Goal: Transaction & Acquisition: Purchase product/service

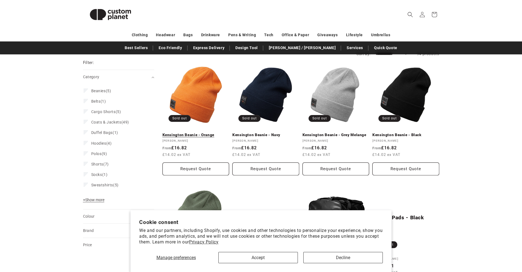
scroll to position [55, 0]
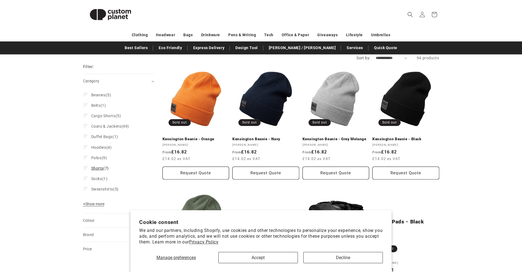
click at [106, 167] on span "Shorts (7)" at bounding box center [100, 168] width 18 height 5
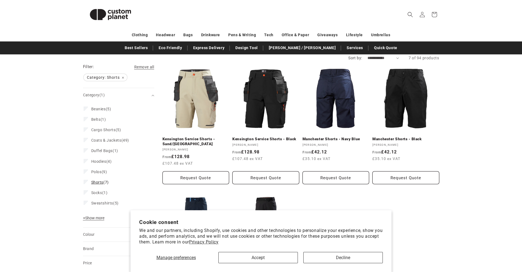
click at [92, 180] on span "Shorts" at bounding box center [97, 182] width 12 height 4
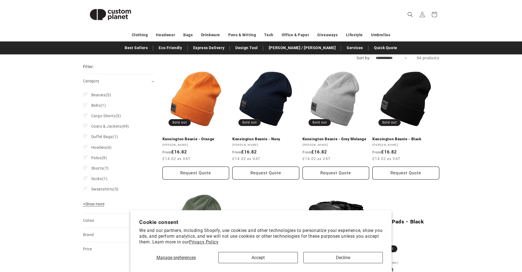
scroll to position [82, 0]
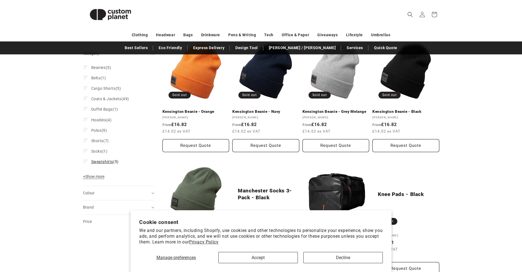
click at [104, 163] on span "Sweatshirts" at bounding box center [102, 161] width 22 height 4
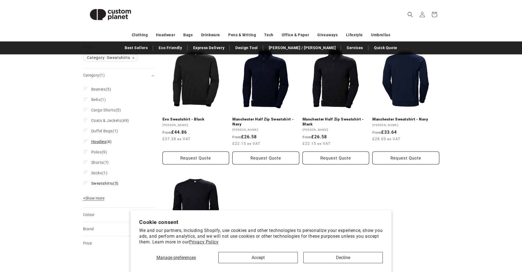
scroll to position [82, 0]
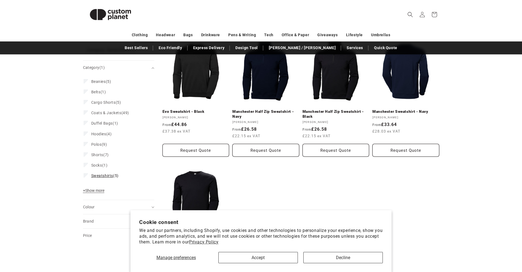
click at [86, 174] on icon at bounding box center [85, 175] width 3 height 2
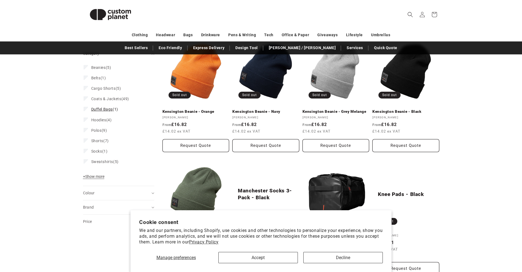
click at [86, 113] on label "Duffel Bags (1) Duffel Bags (1 product)" at bounding box center [117, 109] width 67 height 10
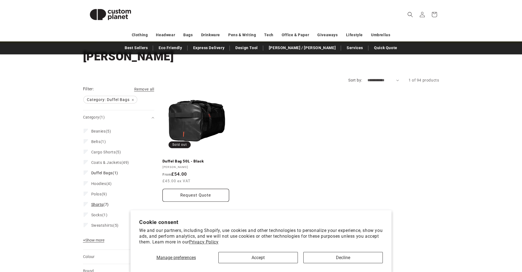
scroll to position [27, 0]
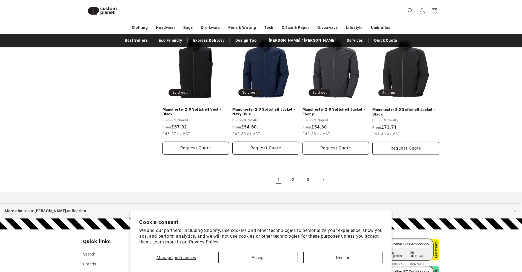
scroll to position [596, 0]
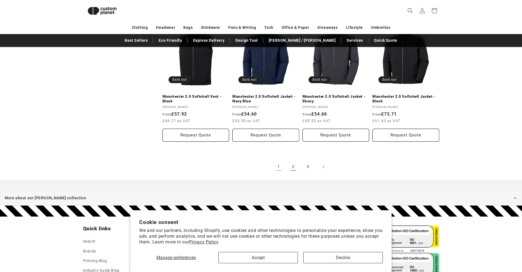
click at [295, 171] on link "2" at bounding box center [294, 167] width 12 height 12
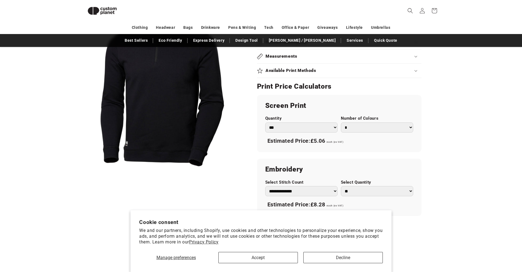
scroll to position [267, 0]
click at [290, 129] on select "*** *** *** **** **** **** ***** *****" at bounding box center [301, 128] width 72 height 10
click at [265, 123] on select "*** *** *** **** **** **** ***** *****" at bounding box center [301, 128] width 72 height 10
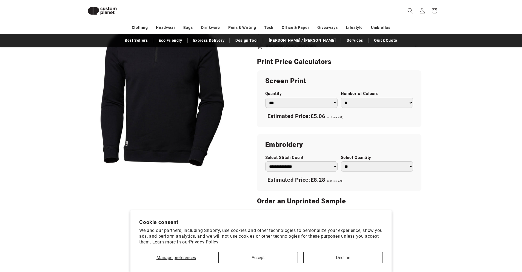
scroll to position [322, 0]
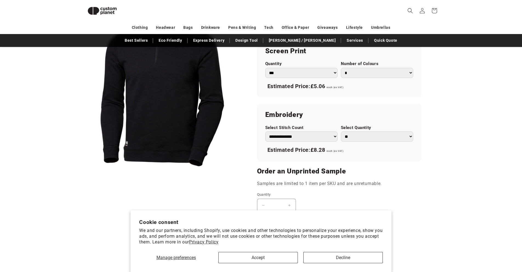
click at [372, 132] on select "** ** *** *** *** **** **** ****" at bounding box center [377, 136] width 72 height 10
click at [372, 134] on select "** ** *** *** *** **** **** ****" at bounding box center [377, 136] width 72 height 10
click at [326, 140] on select "**********" at bounding box center [301, 136] width 72 height 10
click at [265, 131] on select "**********" at bounding box center [301, 136] width 72 height 10
click at [311, 137] on select "**********" at bounding box center [301, 136] width 72 height 10
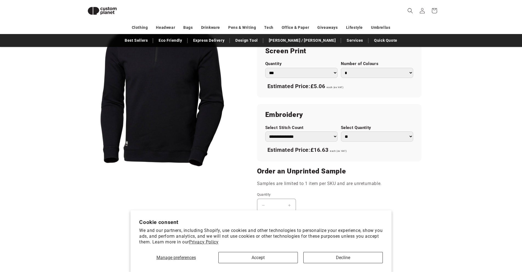
select select "*"
click at [265, 131] on select "**********" at bounding box center [301, 136] width 72 height 10
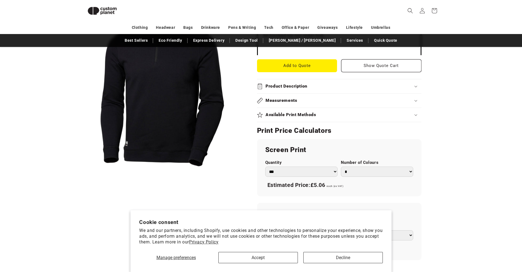
scroll to position [212, 0]
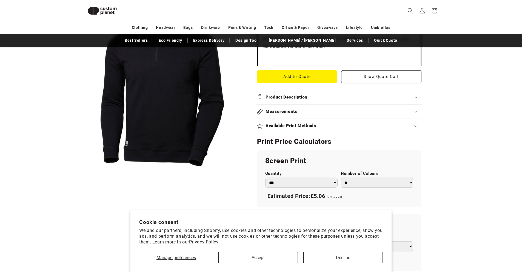
click at [83, 169] on button "Open media 1 in modal" at bounding box center [83, 169] width 0 height 0
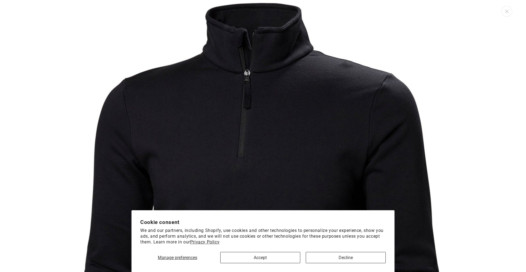
click at [277, 94] on img "Media gallery" at bounding box center [263, 233] width 466 height 466
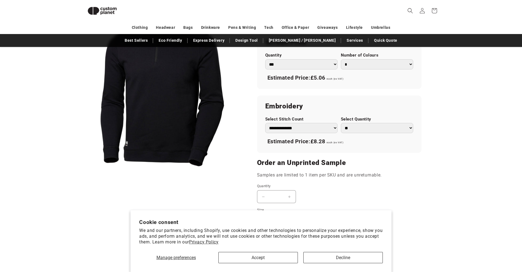
scroll to position [431, 0]
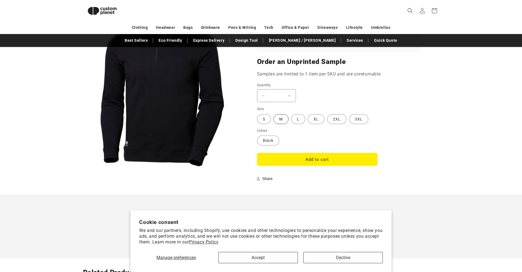
click at [286, 117] on label "M Variant sold out or unavailable" at bounding box center [281, 119] width 15 height 10
click at [298, 155] on button "Add to cart" at bounding box center [317, 159] width 121 height 13
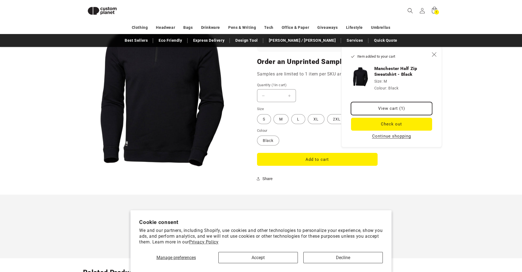
click at [401, 108] on link "View cart (1)" at bounding box center [391, 108] width 81 height 13
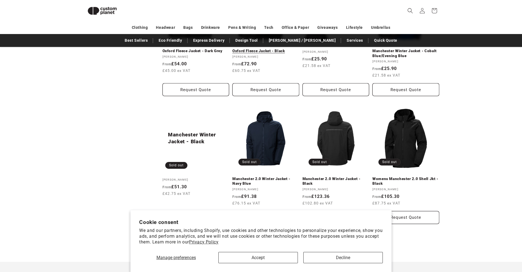
scroll to position [650, 0]
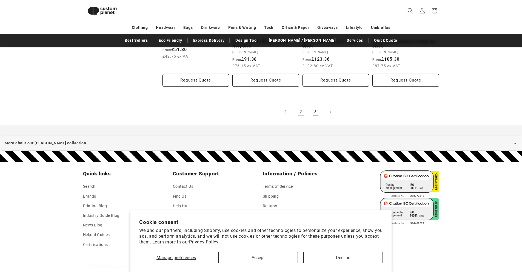
click at [311, 114] on link "3" at bounding box center [316, 112] width 12 height 12
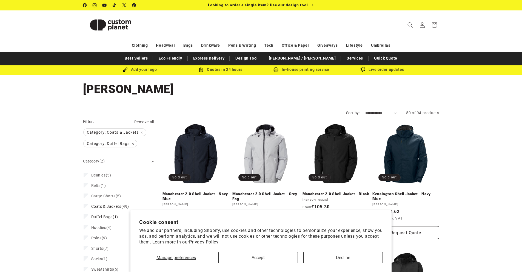
click at [88, 207] on label "Coats & Jackets (49) Coats & Jackets (49 products)" at bounding box center [117, 206] width 67 height 10
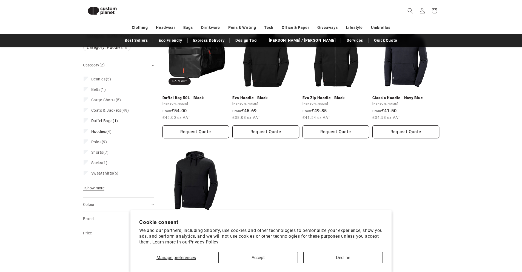
scroll to position [75, 0]
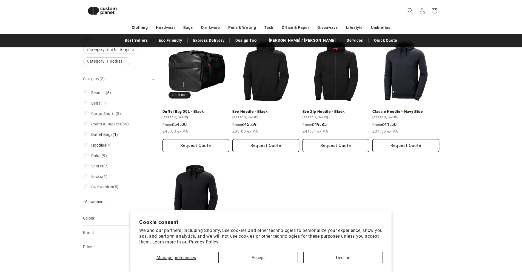
click at [104, 145] on span "Hoodies" at bounding box center [98, 145] width 15 height 4
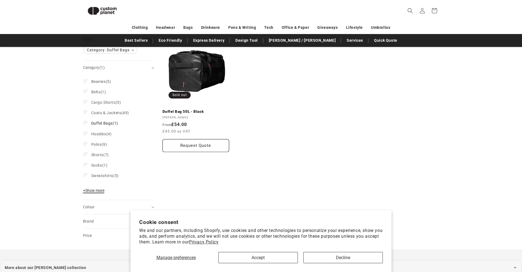
click at [97, 191] on span "+ Show more" at bounding box center [93, 190] width 21 height 4
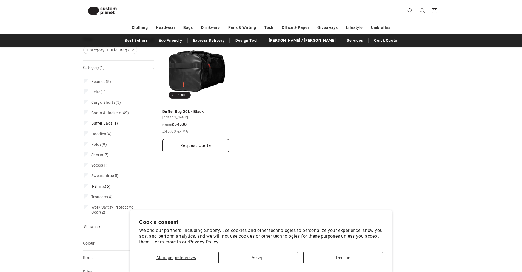
click at [98, 188] on span "T-Shirts" at bounding box center [98, 186] width 14 height 4
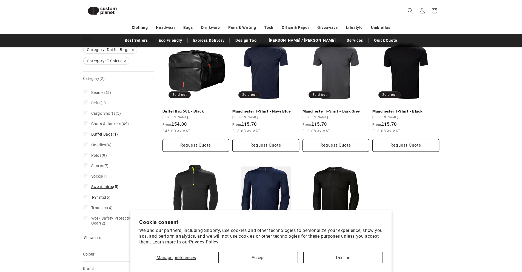
scroll to position [75, 0]
click at [99, 194] on label "T-Shirts (6) T-Shirts (6 products)" at bounding box center [117, 197] width 67 height 10
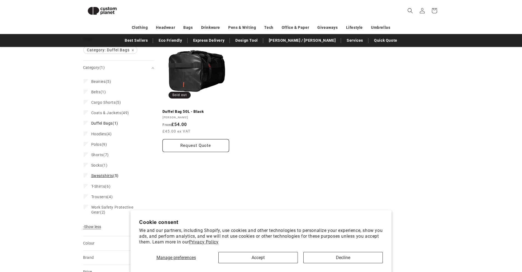
click at [98, 177] on span "Sweatshirts" at bounding box center [102, 175] width 22 height 4
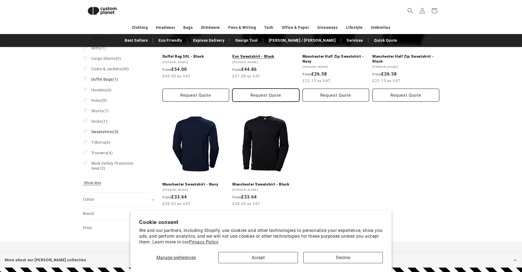
scroll to position [130, 0]
click at [104, 109] on span "Shorts (7)" at bounding box center [100, 111] width 18 height 5
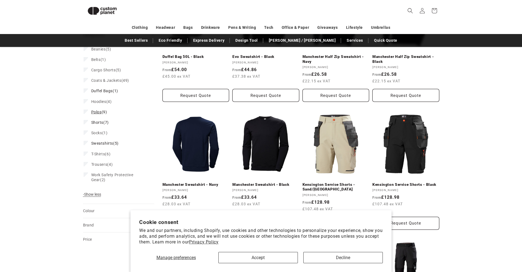
click at [103, 111] on span "Polos (9)" at bounding box center [99, 111] width 16 height 5
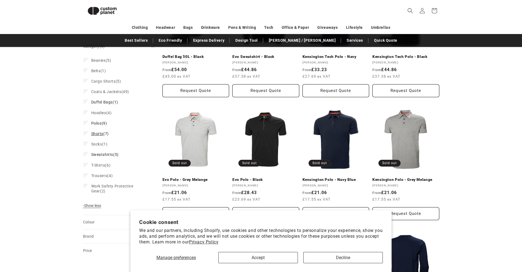
click at [99, 135] on span "Shorts" at bounding box center [97, 133] width 12 height 4
click at [101, 142] on span "Sweatshirts" at bounding box center [102, 143] width 22 height 4
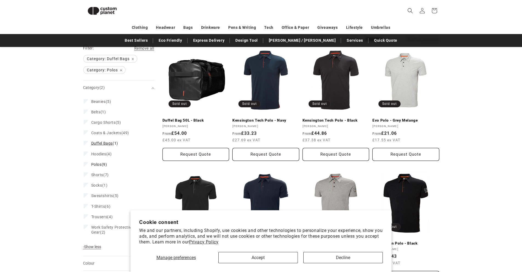
scroll to position [47, 0]
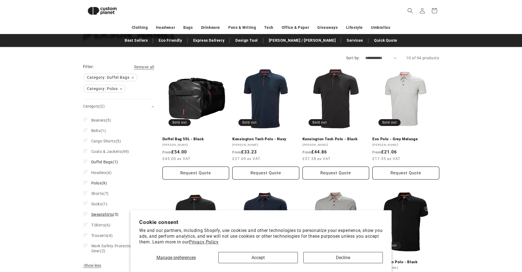
click at [102, 214] on span "Sweatshirts" at bounding box center [102, 214] width 22 height 4
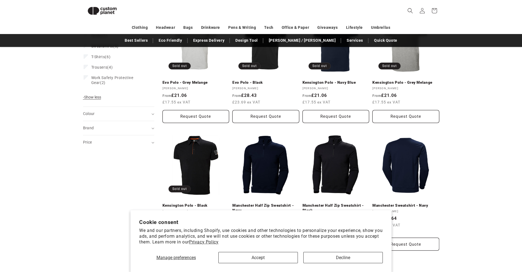
scroll to position [267, 0]
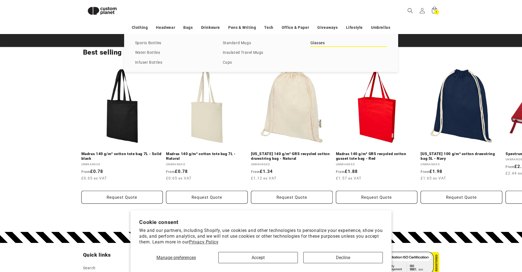
click at [329, 42] on link "Glasses" at bounding box center [349, 42] width 77 height 7
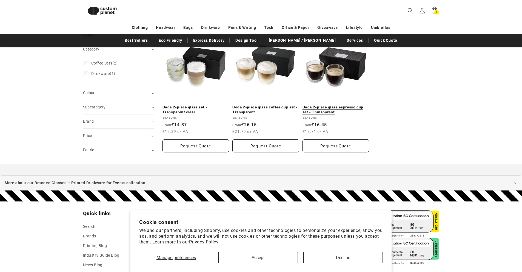
scroll to position [75, 0]
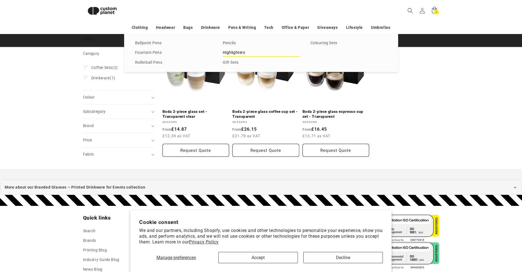
click at [235, 49] on link "Highlighters" at bounding box center [261, 52] width 77 height 7
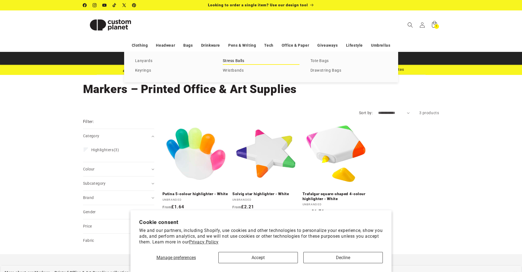
click at [238, 59] on link "Stress Balls" at bounding box center [261, 60] width 77 height 7
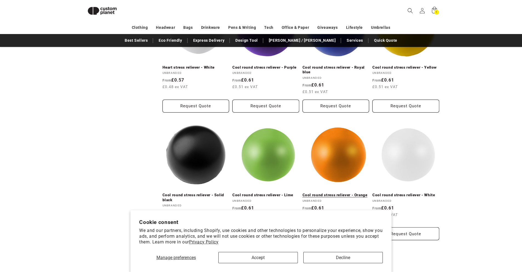
scroll to position [596, 0]
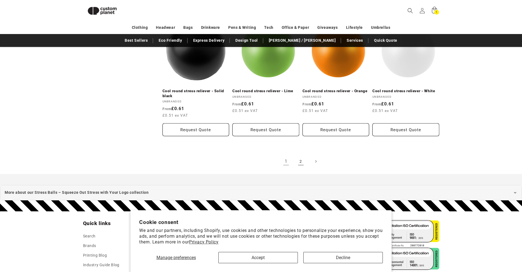
click at [306, 162] on link "2" at bounding box center [301, 161] width 12 height 12
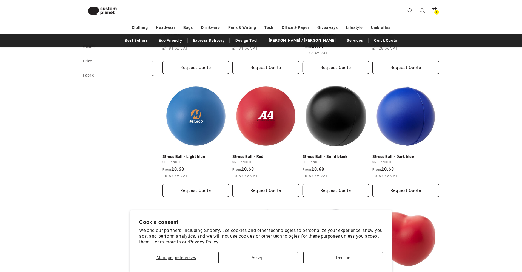
scroll to position [21, 0]
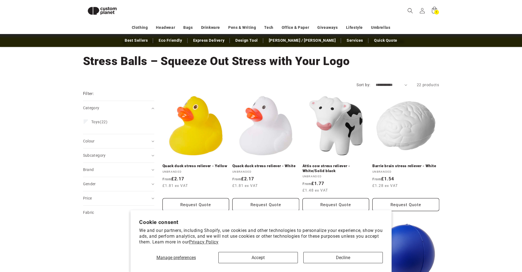
click at [327, 163] on link "Attis cow stress reliever - White/Solid black" at bounding box center [336, 168] width 67 height 10
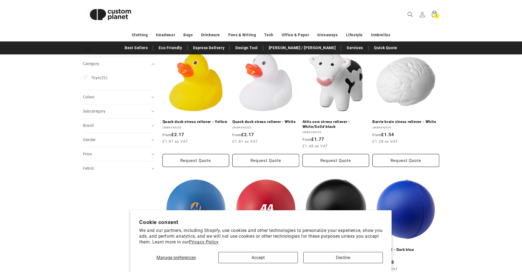
scroll to position [0, 0]
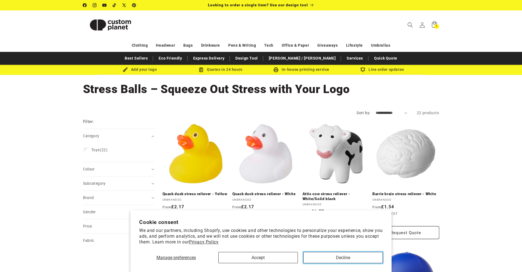
click at [335, 258] on button "Decline" at bounding box center [342, 257] width 79 height 11
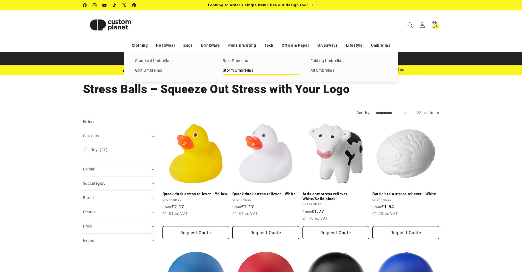
click at [234, 71] on link "Storm Umbrellas" at bounding box center [261, 70] width 77 height 7
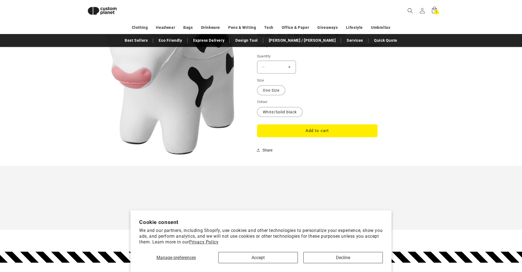
scroll to position [513, 0]
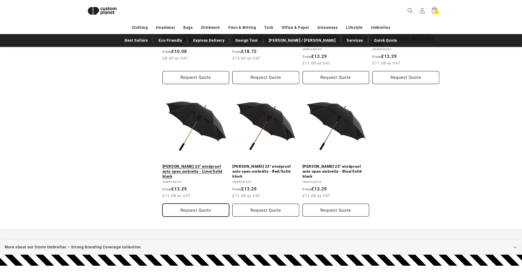
scroll to position [417, 0]
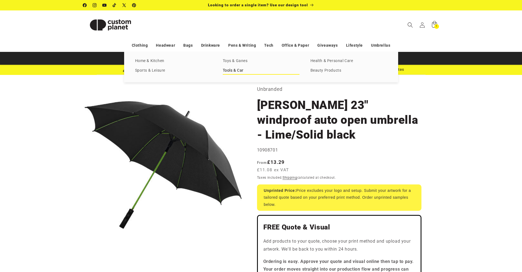
click at [241, 69] on link "Tools & Car" at bounding box center [261, 70] width 77 height 7
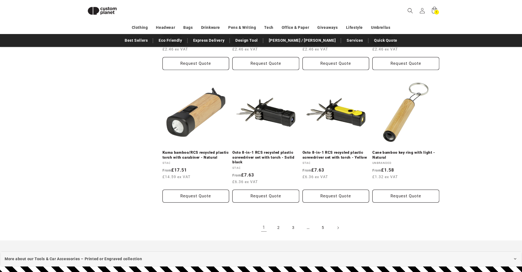
scroll to position [650, 0]
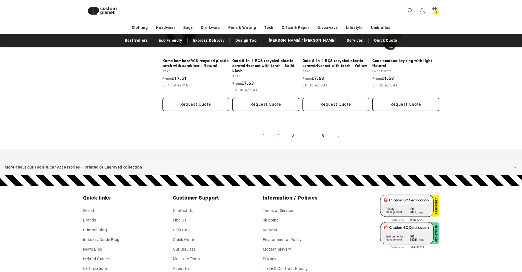
click at [297, 137] on link "3" at bounding box center [294, 136] width 12 height 12
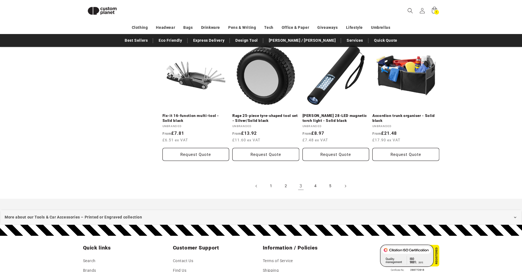
scroll to position [596, 0]
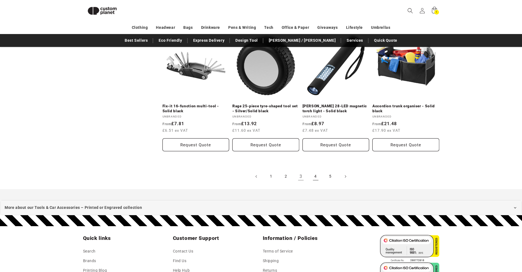
click at [314, 179] on link "4" at bounding box center [316, 176] width 12 height 12
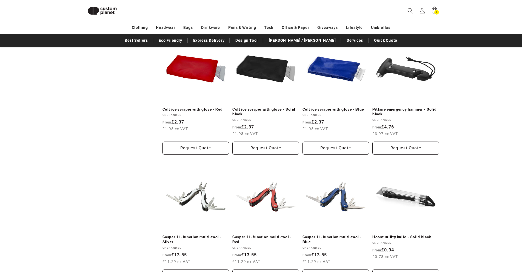
scroll to position [568, 0]
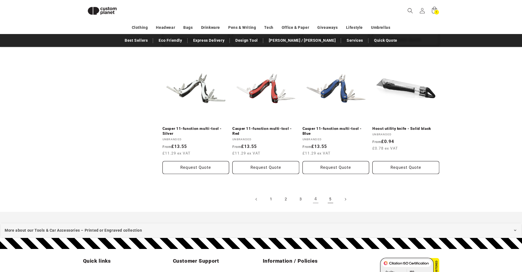
click at [330, 199] on link "5" at bounding box center [331, 199] width 12 height 12
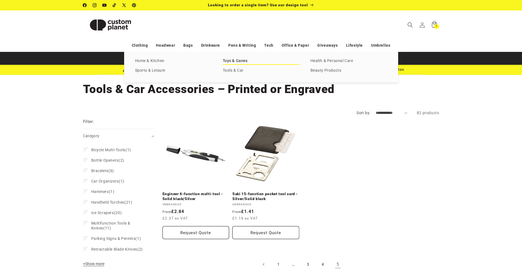
click at [260, 59] on link "Toys & Ganes" at bounding box center [261, 60] width 77 height 7
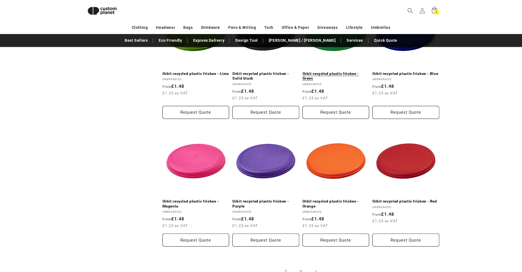
scroll to position [623, 0]
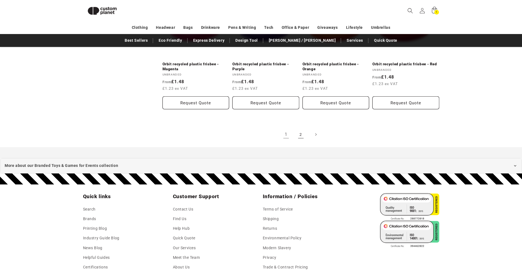
click at [303, 134] on link "2" at bounding box center [301, 134] width 12 height 12
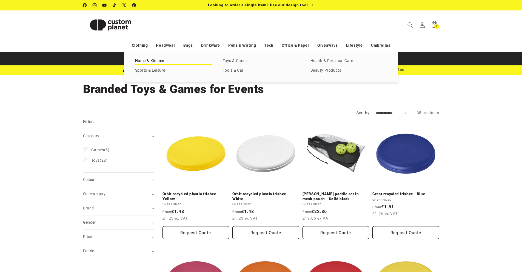
click at [164, 64] on link "Home & Kitchen" at bounding box center [173, 60] width 77 height 7
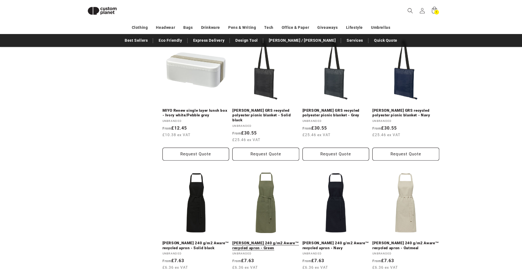
scroll to position [1089, 0]
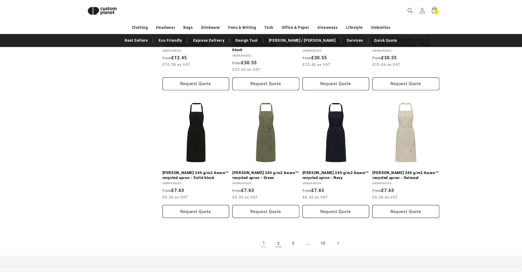
click at [281, 238] on link "2" at bounding box center [279, 243] width 12 height 12
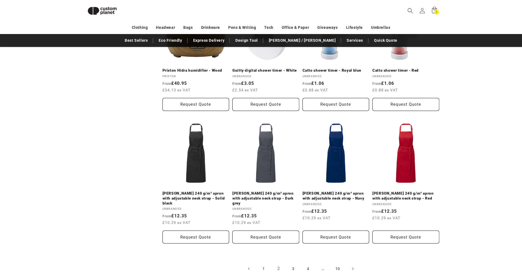
scroll to position [1144, 0]
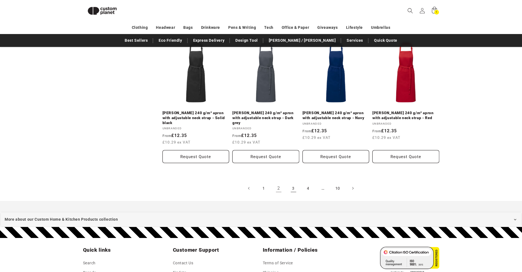
click at [297, 182] on link "3" at bounding box center [294, 188] width 12 height 12
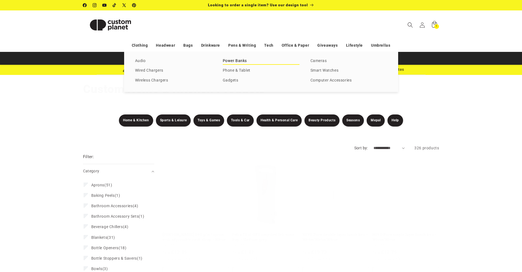
click at [235, 62] on link "Power Banks" at bounding box center [261, 60] width 77 height 7
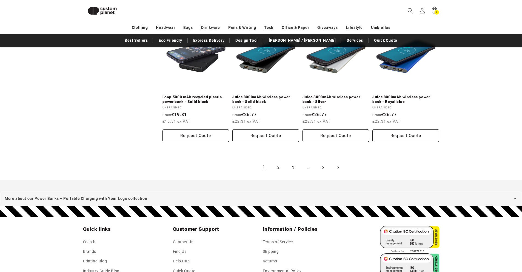
scroll to position [623, 0]
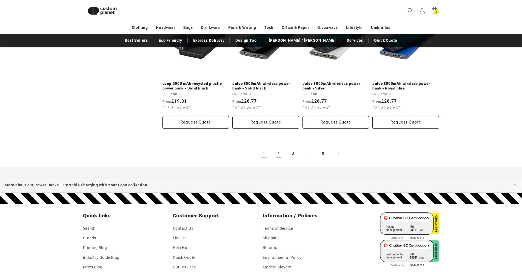
click at [280, 157] on link "2" at bounding box center [279, 154] width 12 height 12
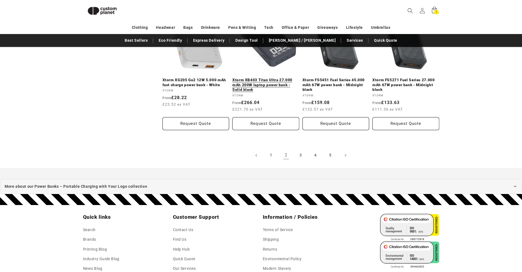
scroll to position [705, 0]
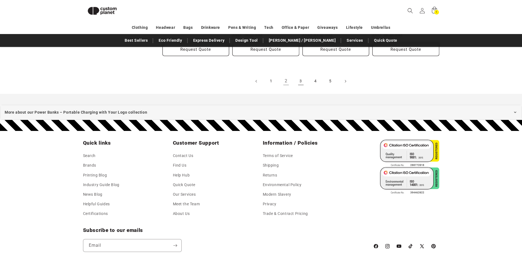
click at [303, 79] on link "3" at bounding box center [301, 81] width 12 height 12
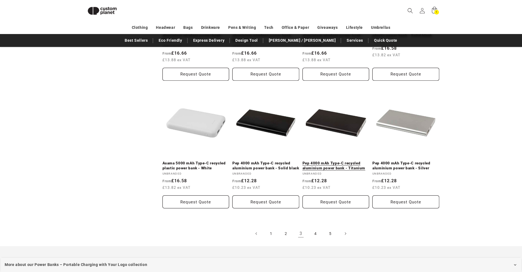
scroll to position [678, 0]
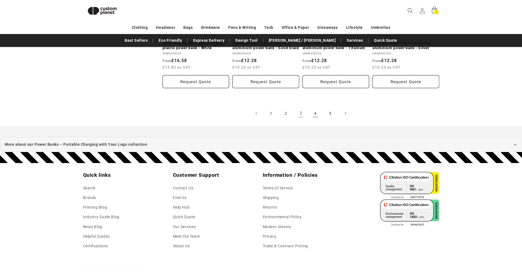
click at [316, 115] on link "4" at bounding box center [316, 113] width 12 height 12
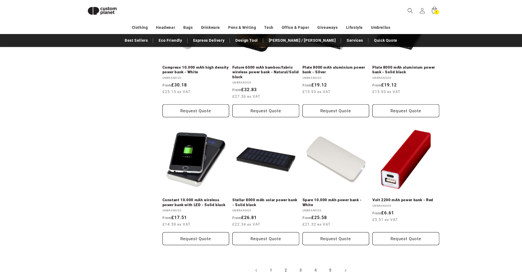
scroll to position [568, 0]
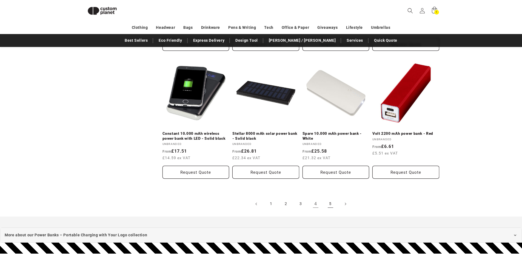
click at [329, 204] on link "5" at bounding box center [331, 204] width 12 height 12
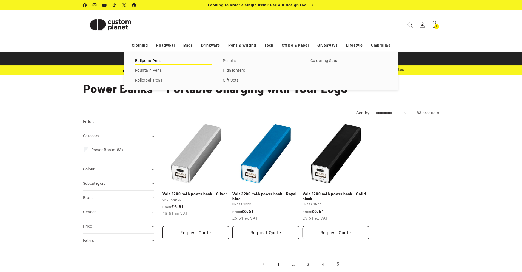
click at [156, 63] on link "Ballpoint Pens" at bounding box center [173, 60] width 77 height 7
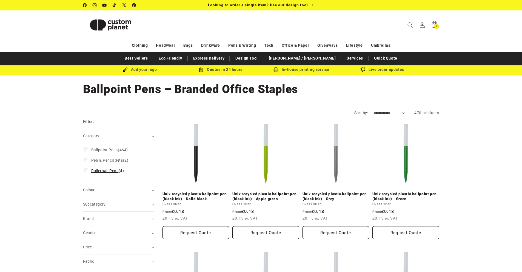
click at [115, 172] on span "Rollerball Pens" at bounding box center [104, 170] width 27 height 4
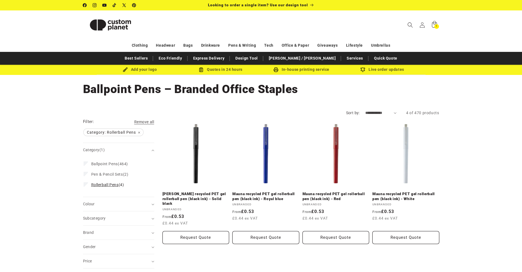
click at [111, 182] on label "Rollerball Pens (4) Rollerball Pens (4 products)" at bounding box center [117, 184] width 67 height 10
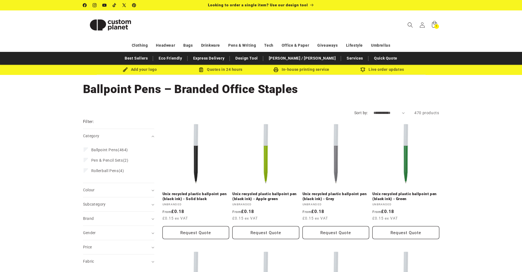
click at [379, 112] on select "**********" at bounding box center [390, 113] width 32 height 6
select select "**********"
click at [374, 110] on select "**********" at bounding box center [390, 113] width 32 height 6
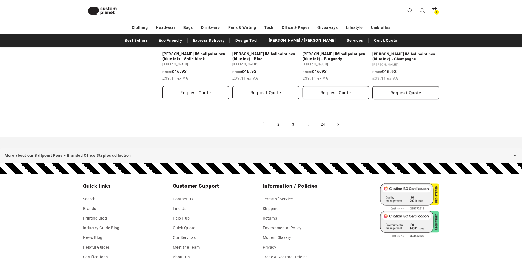
scroll to position [580, 0]
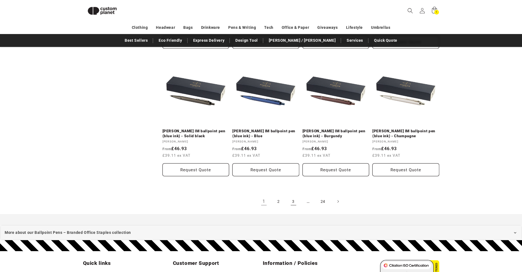
click at [291, 199] on link "3" at bounding box center [294, 201] width 12 height 12
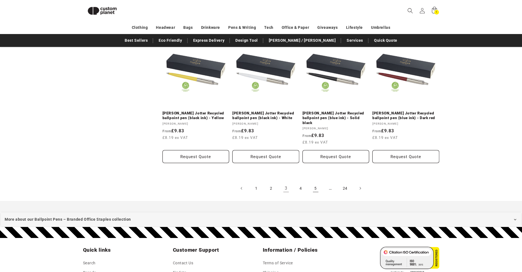
click at [314, 182] on link "5" at bounding box center [316, 188] width 12 height 12
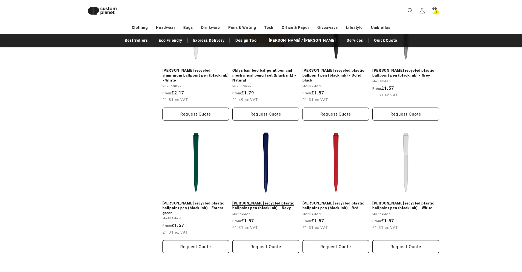
scroll to position [650, 0]
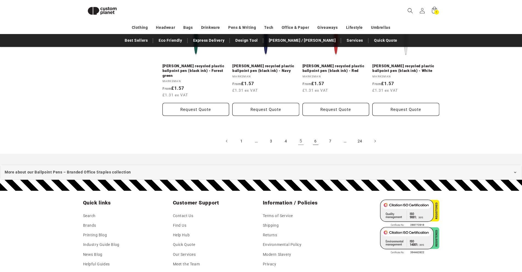
click at [317, 135] on link "6" at bounding box center [316, 141] width 12 height 12
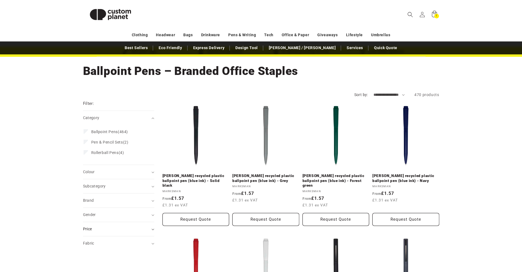
scroll to position [55, 0]
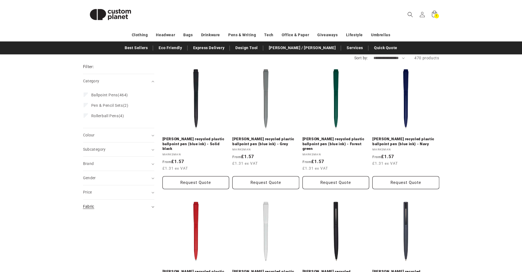
click at [114, 203] on summary "Fabric (0)" at bounding box center [118, 206] width 71 height 14
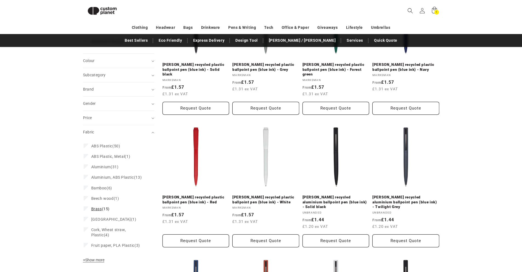
scroll to position [129, 0]
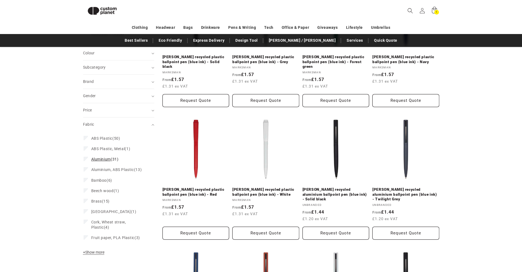
click at [107, 160] on span "Aluminium" at bounding box center [100, 159] width 19 height 4
click at [112, 168] on span "Aluminium, ABS Plastic" at bounding box center [112, 169] width 43 height 4
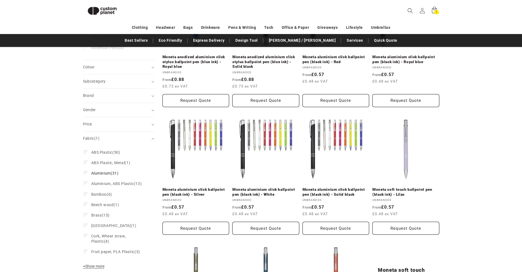
scroll to position [143, 0]
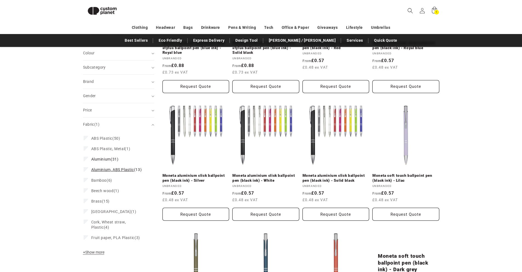
click at [111, 172] on span "Aluminium, ABS Plastic (13)" at bounding box center [116, 169] width 51 height 5
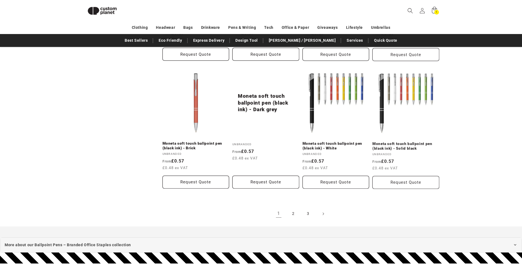
scroll to position [565, 0]
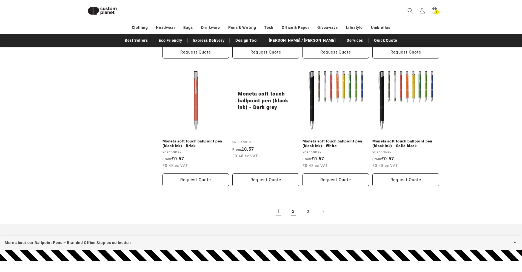
click at [291, 212] on link "2" at bounding box center [294, 211] width 12 height 12
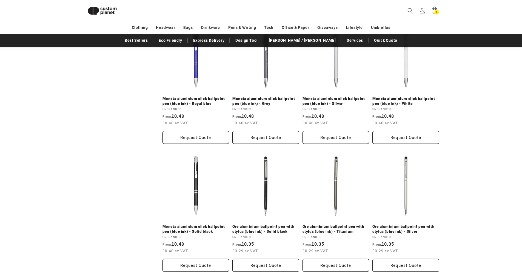
scroll to position [568, 0]
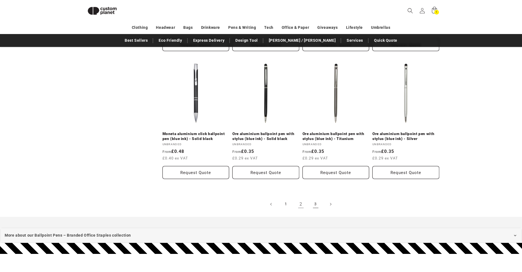
click at [310, 203] on link "3" at bounding box center [316, 204] width 12 height 12
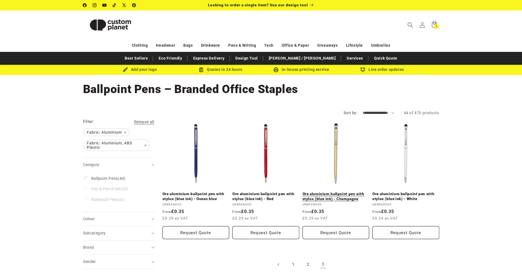
scroll to position [27, 0]
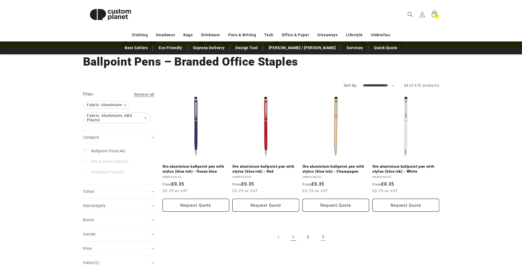
click at [291, 237] on link "1" at bounding box center [294, 237] width 12 height 12
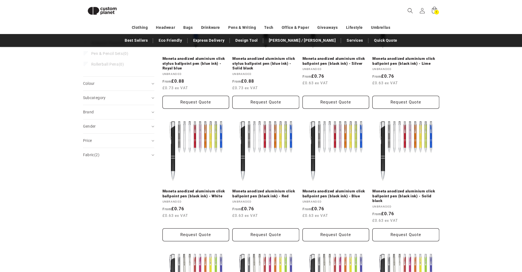
scroll to position [75, 0]
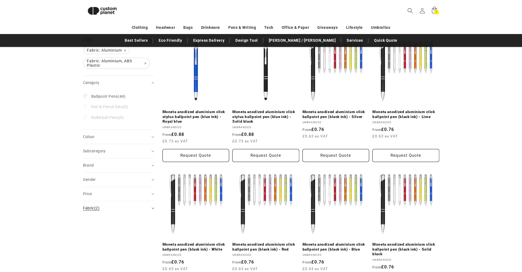
click at [119, 206] on div "Fabric (2)" at bounding box center [116, 208] width 67 height 6
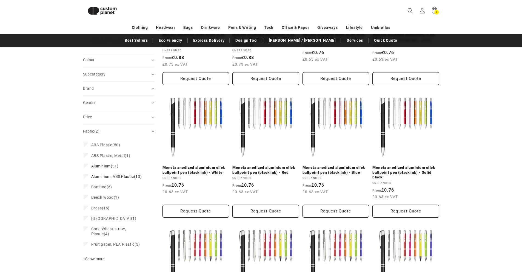
scroll to position [184, 0]
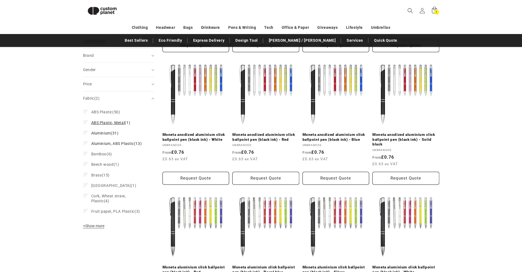
click at [110, 125] on label "ABS Plastic, Metal (1) ABS Plastic, Metal (1 product)" at bounding box center [117, 122] width 67 height 10
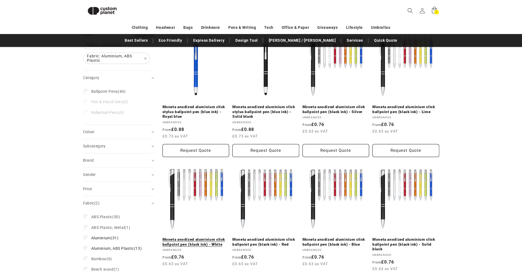
scroll to position [75, 0]
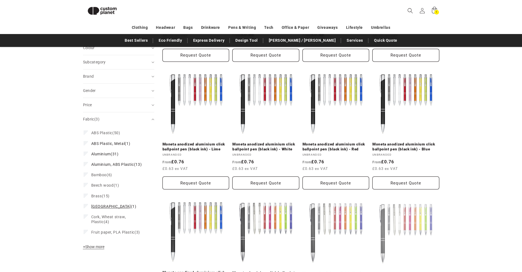
scroll to position [184, 0]
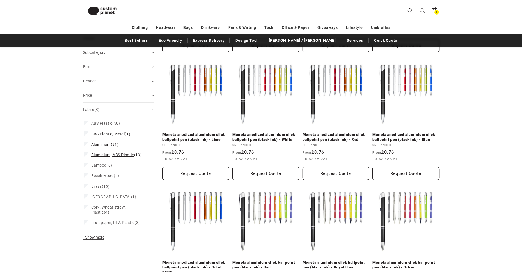
click at [109, 155] on span "Aluminium, ABS Plastic" at bounding box center [112, 154] width 43 height 4
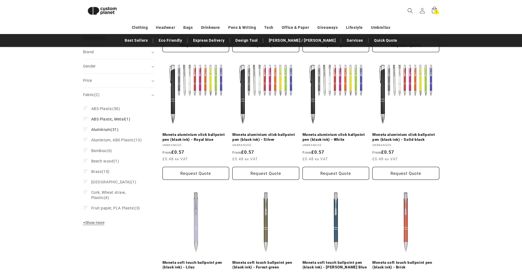
scroll to position [169, 0]
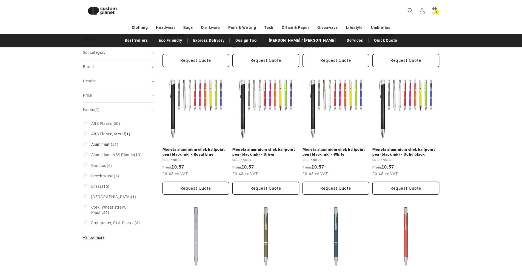
click at [96, 237] on span "+ Show more" at bounding box center [93, 237] width 21 height 4
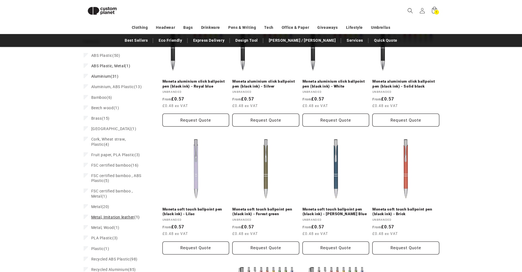
scroll to position [252, 0]
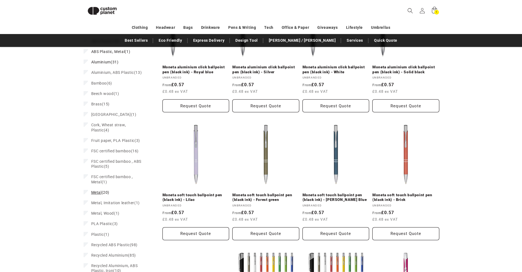
click at [116, 193] on label "Metal (20) Metal (20 products)" at bounding box center [117, 192] width 67 height 10
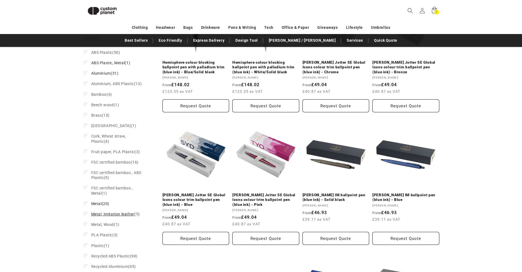
scroll to position [263, 0]
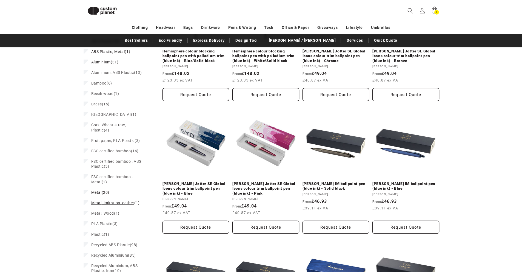
click at [120, 204] on span "Metal, Imitation leather" at bounding box center [112, 202] width 43 height 4
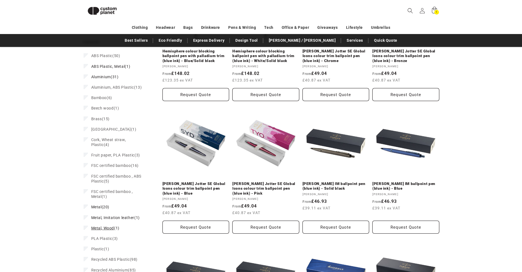
scroll to position [278, 0]
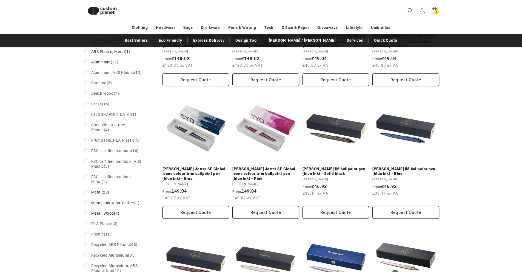
click at [110, 211] on span "Metal, Wood" at bounding box center [102, 213] width 23 height 4
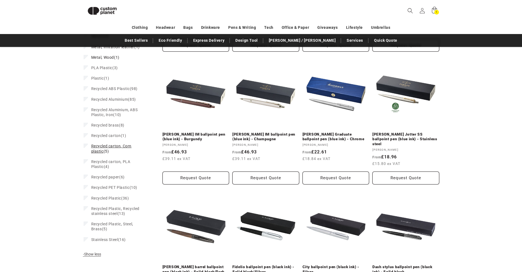
scroll to position [446, 0]
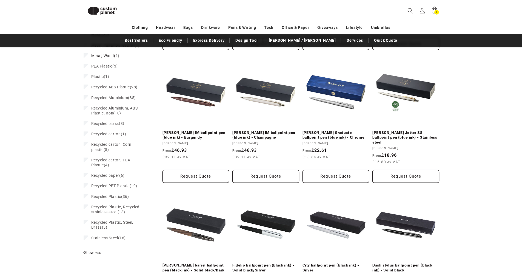
click at [100, 250] on span "- Show less" at bounding box center [92, 252] width 18 height 4
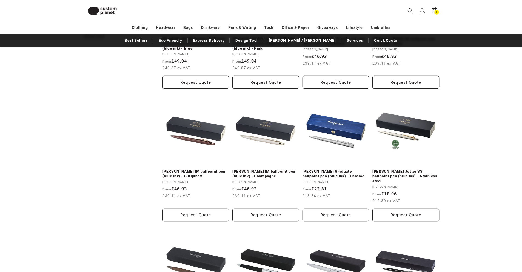
scroll to position [364, 0]
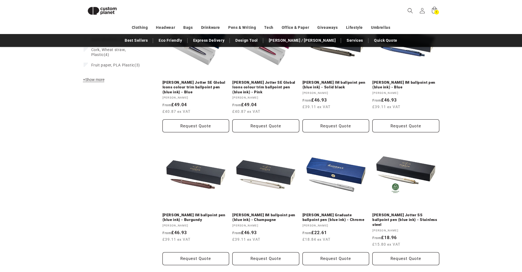
click at [98, 79] on span "+ Show more" at bounding box center [93, 79] width 21 height 4
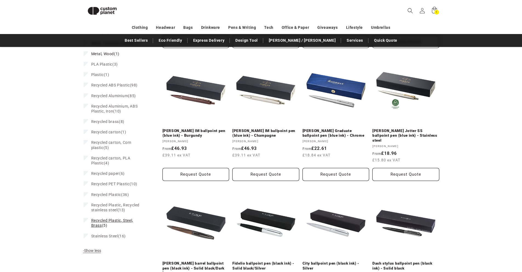
scroll to position [446, 0]
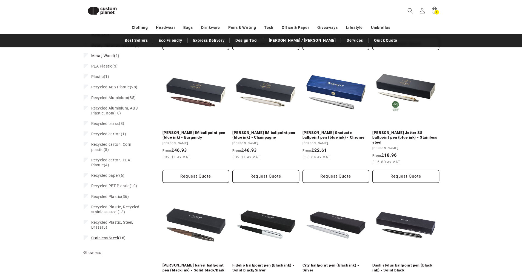
click at [116, 237] on span "Stainless Steel" at bounding box center [104, 237] width 27 height 4
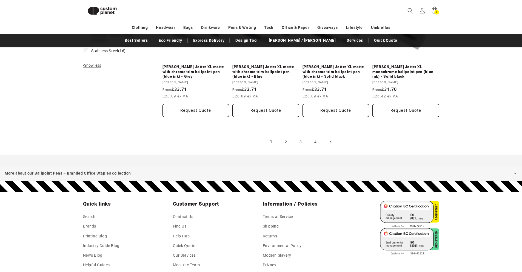
scroll to position [590, 0]
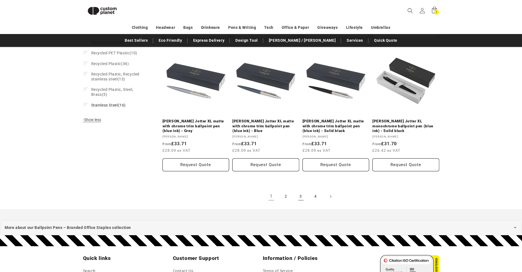
click at [301, 196] on link "3" at bounding box center [301, 196] width 12 height 12
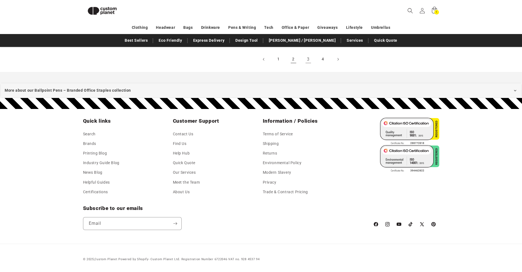
scroll to position [630, 0]
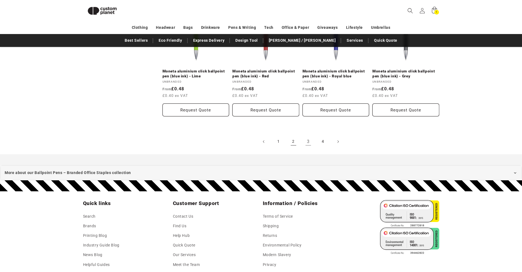
click at [290, 146] on link "2" at bounding box center [294, 141] width 12 height 12
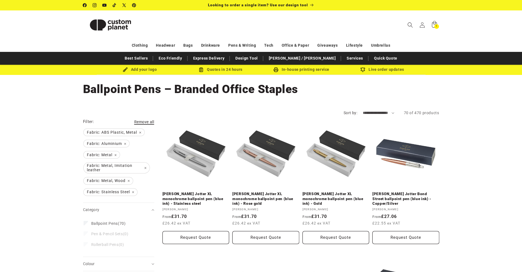
click at [146, 123] on span "Remove all" at bounding box center [144, 122] width 20 height 4
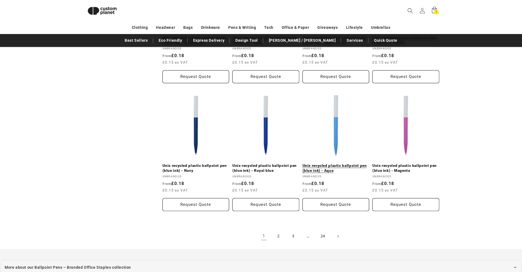
scroll to position [516, 0]
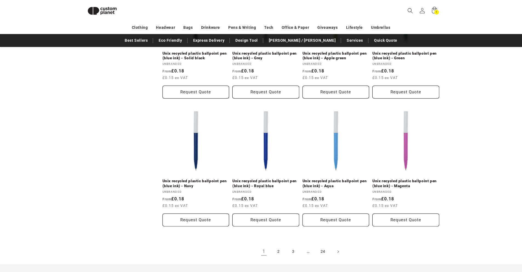
click at [308, 250] on span "…" at bounding box center [308, 251] width 12 height 12
click at [295, 251] on link "3" at bounding box center [294, 251] width 12 height 12
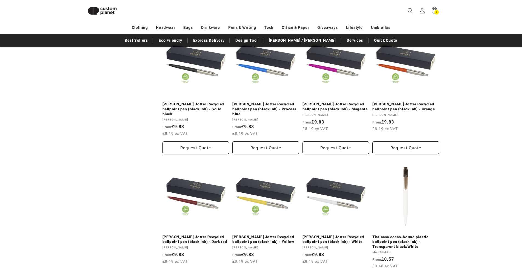
scroll to position [540, 0]
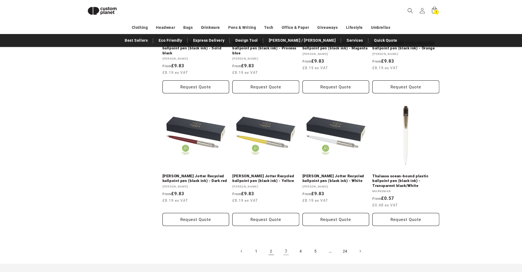
click at [275, 245] on link "2" at bounding box center [271, 251] width 12 height 12
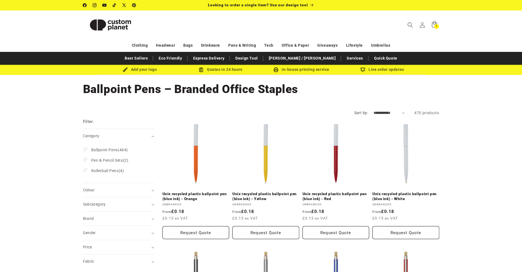
click at [382, 113] on select "**********" at bounding box center [390, 113] width 32 height 6
select select "**********"
click at [374, 110] on select "**********" at bounding box center [390, 113] width 32 height 6
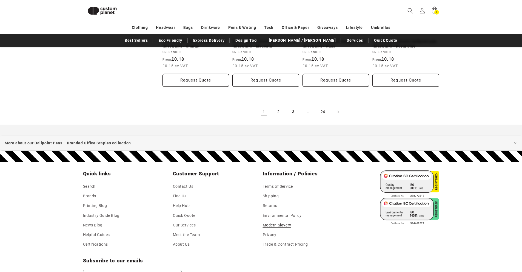
scroll to position [598, 0]
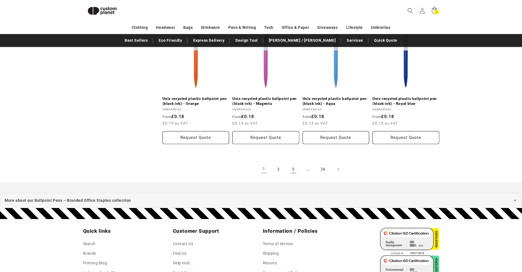
click at [293, 169] on link "3" at bounding box center [294, 169] width 12 height 12
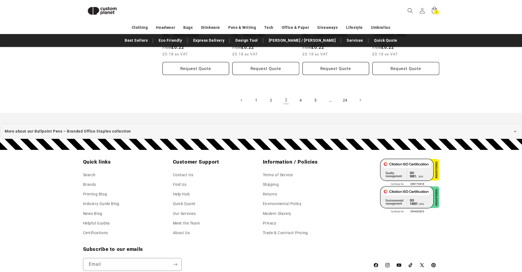
scroll to position [596, 0]
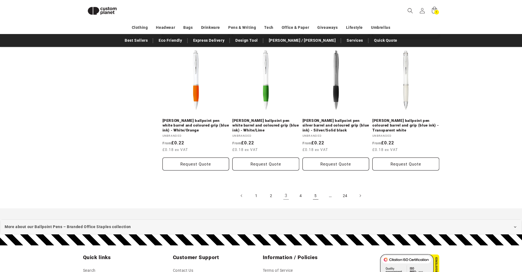
click at [316, 192] on link "5" at bounding box center [316, 195] width 12 height 12
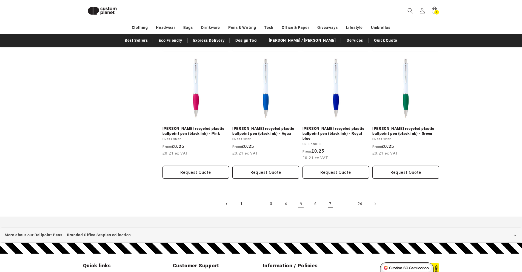
scroll to position [568, 0]
click at [330, 201] on link "7" at bounding box center [331, 204] width 12 height 12
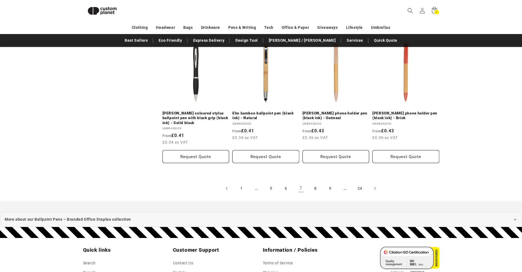
scroll to position [596, 0]
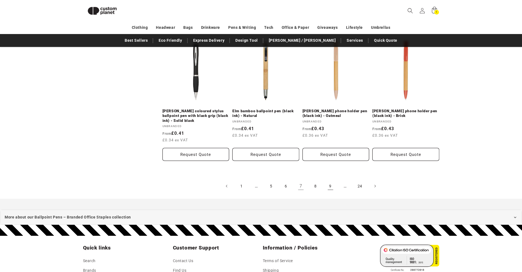
click at [327, 187] on link "9" at bounding box center [331, 186] width 12 height 12
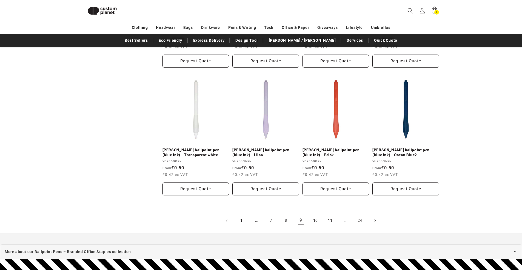
scroll to position [568, 0]
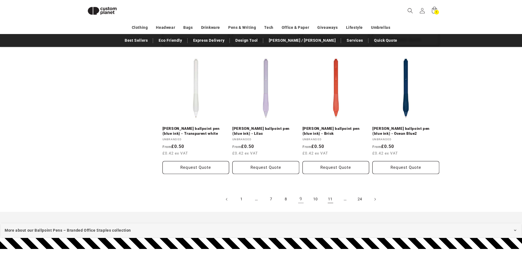
click at [333, 200] on link "11" at bounding box center [331, 199] width 12 height 12
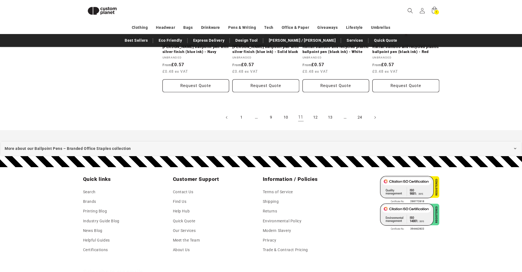
scroll to position [650, 0]
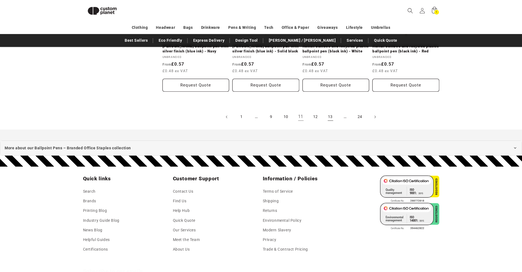
click at [331, 113] on link "13" at bounding box center [331, 117] width 12 height 12
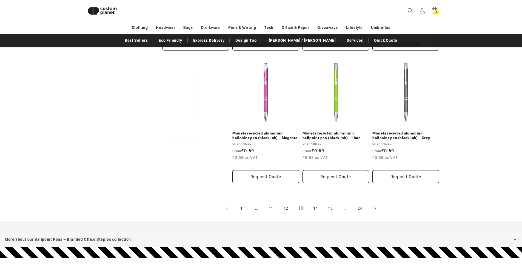
scroll to position [623, 0]
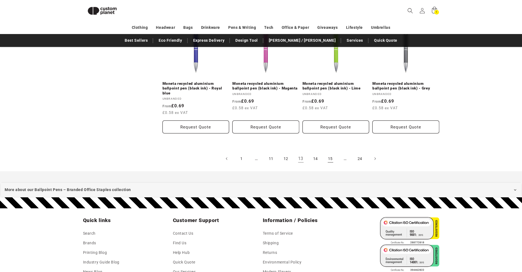
click at [334, 152] on link "15" at bounding box center [331, 158] width 12 height 12
click at [333, 152] on link "15" at bounding box center [331, 158] width 12 height 12
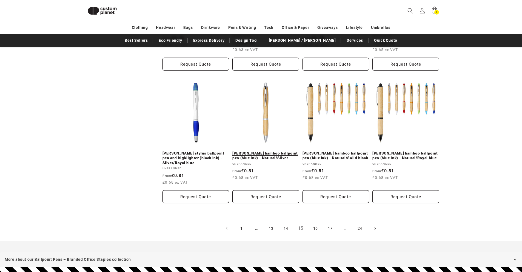
scroll to position [569, 0]
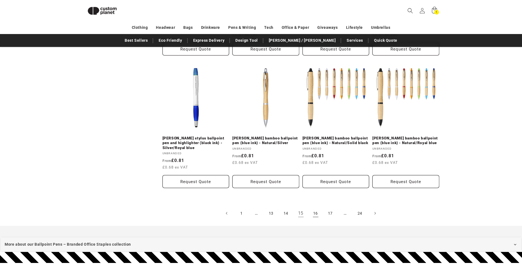
click at [312, 207] on link "16" at bounding box center [316, 213] width 12 height 12
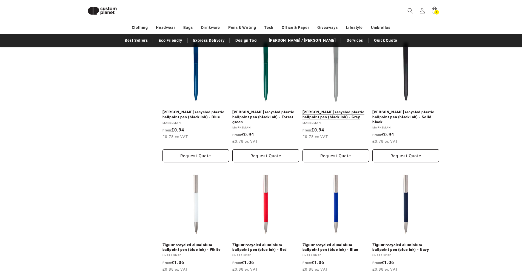
scroll to position [541, 0]
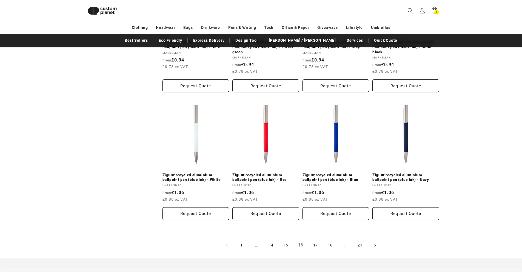
click at [320, 239] on link "17" at bounding box center [316, 245] width 12 height 12
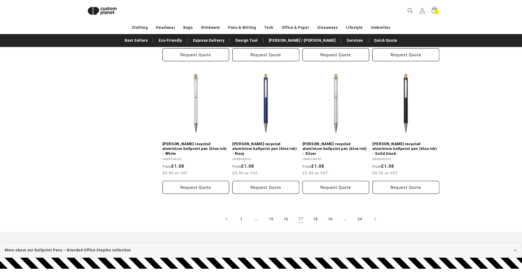
scroll to position [650, 0]
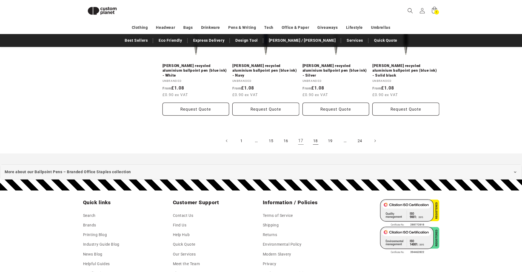
click at [319, 135] on link "18" at bounding box center [316, 141] width 12 height 12
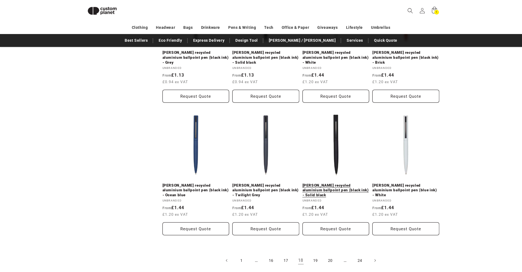
scroll to position [541, 0]
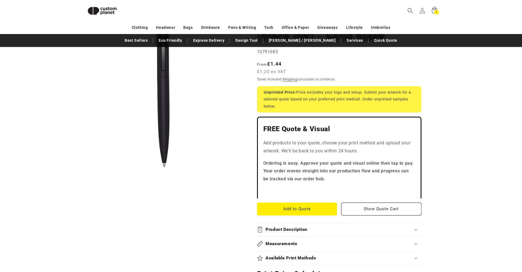
scroll to position [102, 0]
